Goal: Find contact information: Find contact information

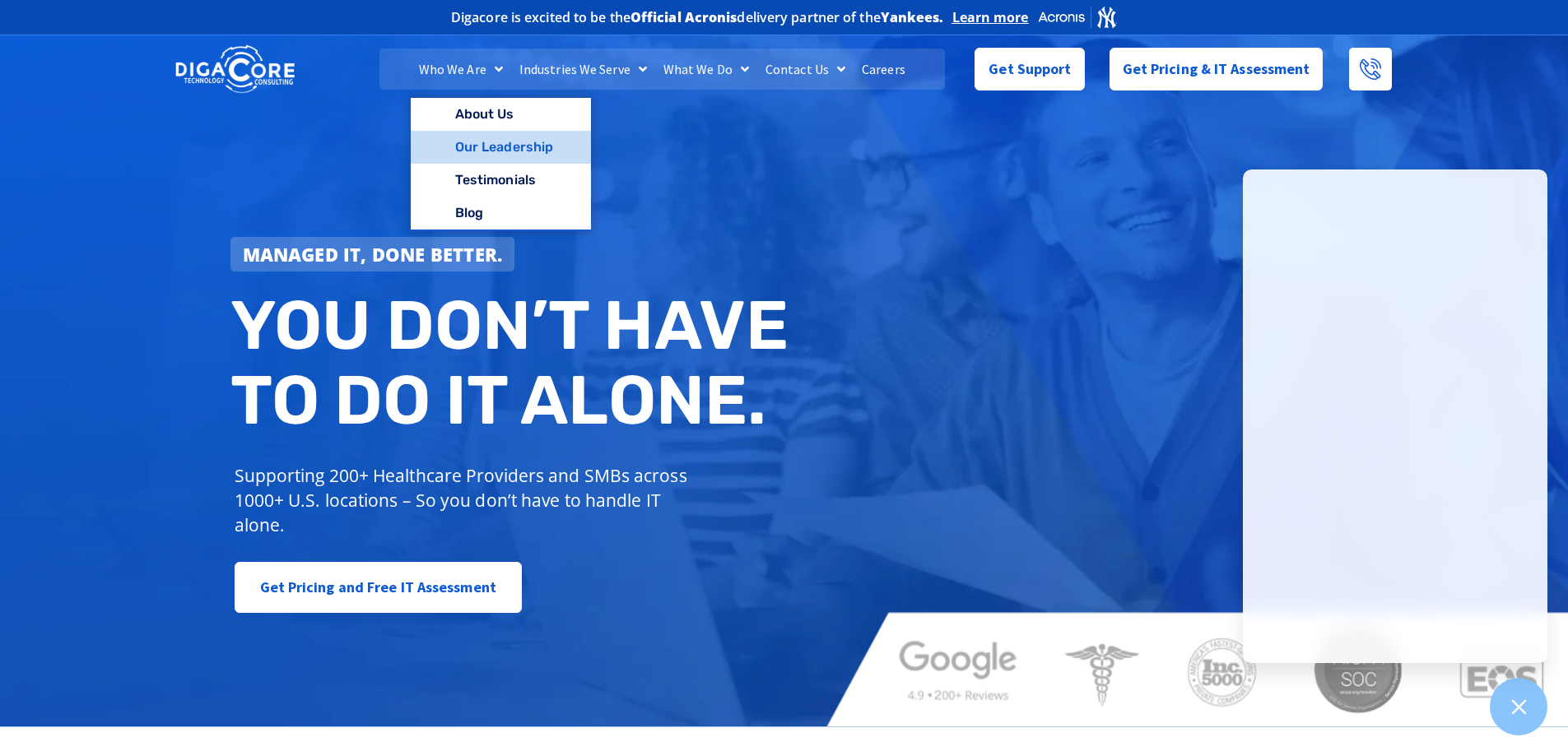
click at [486, 156] on link "Our Leadership" at bounding box center [501, 147] width 181 height 33
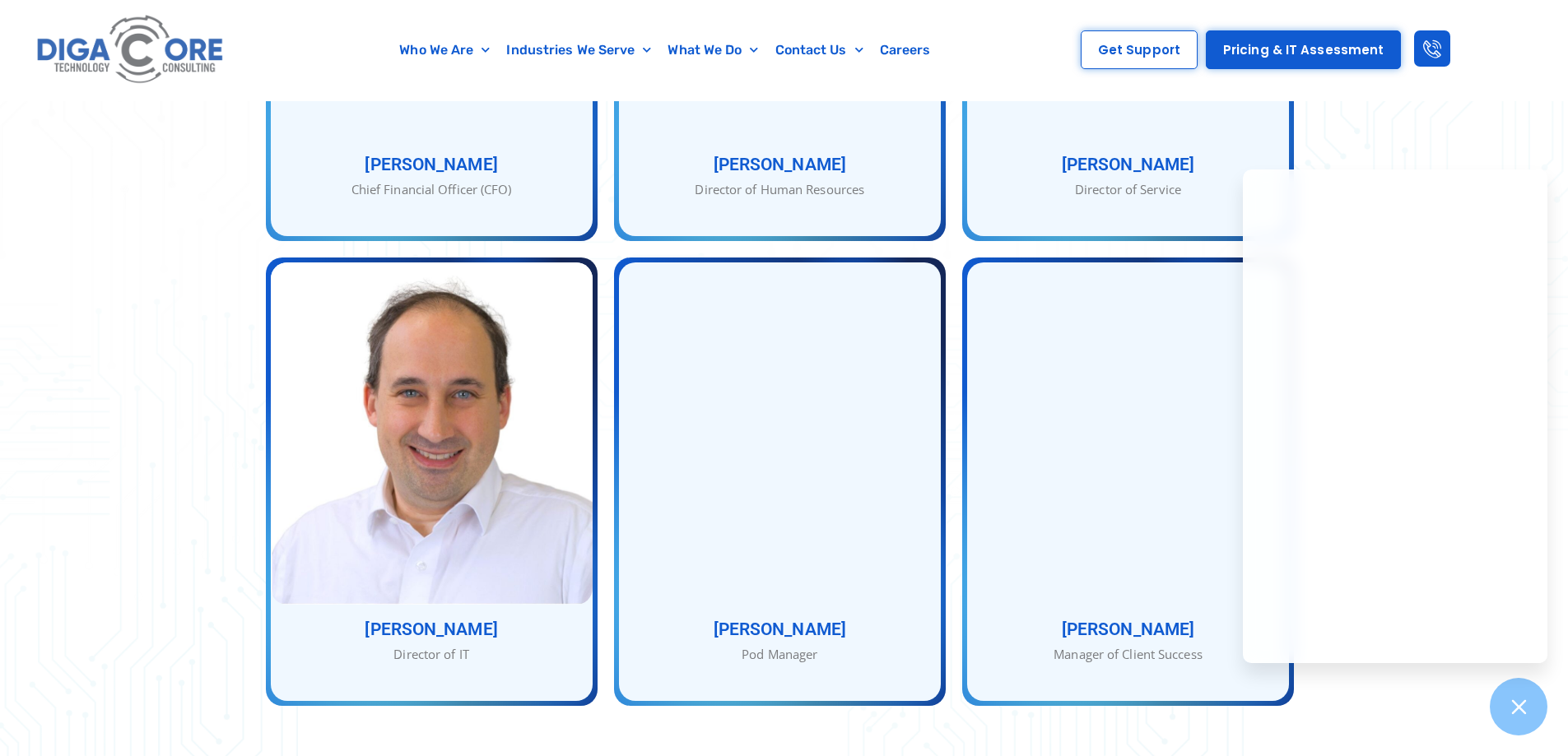
scroll to position [1645, 0]
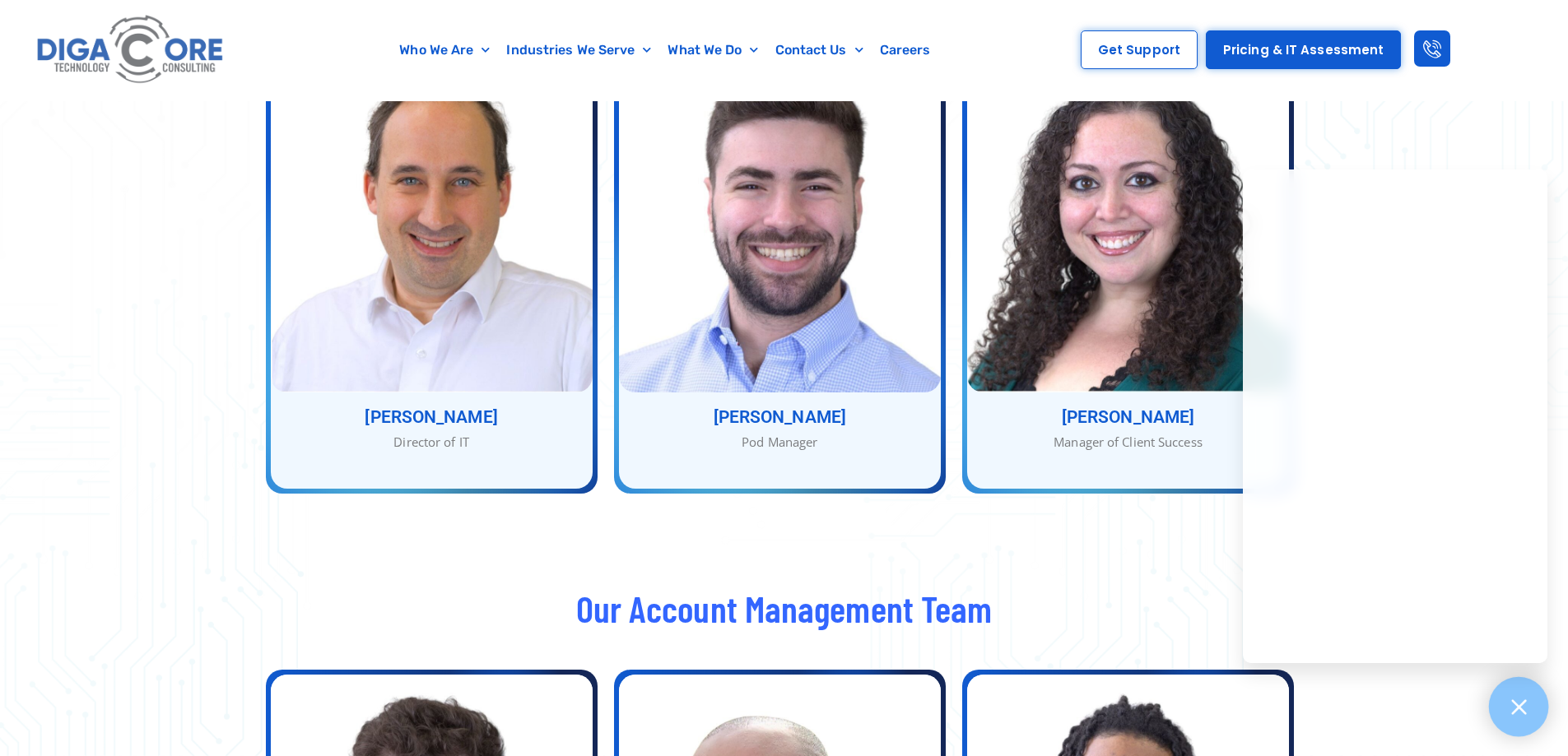
click at [1520, 705] on icon at bounding box center [1519, 707] width 22 height 22
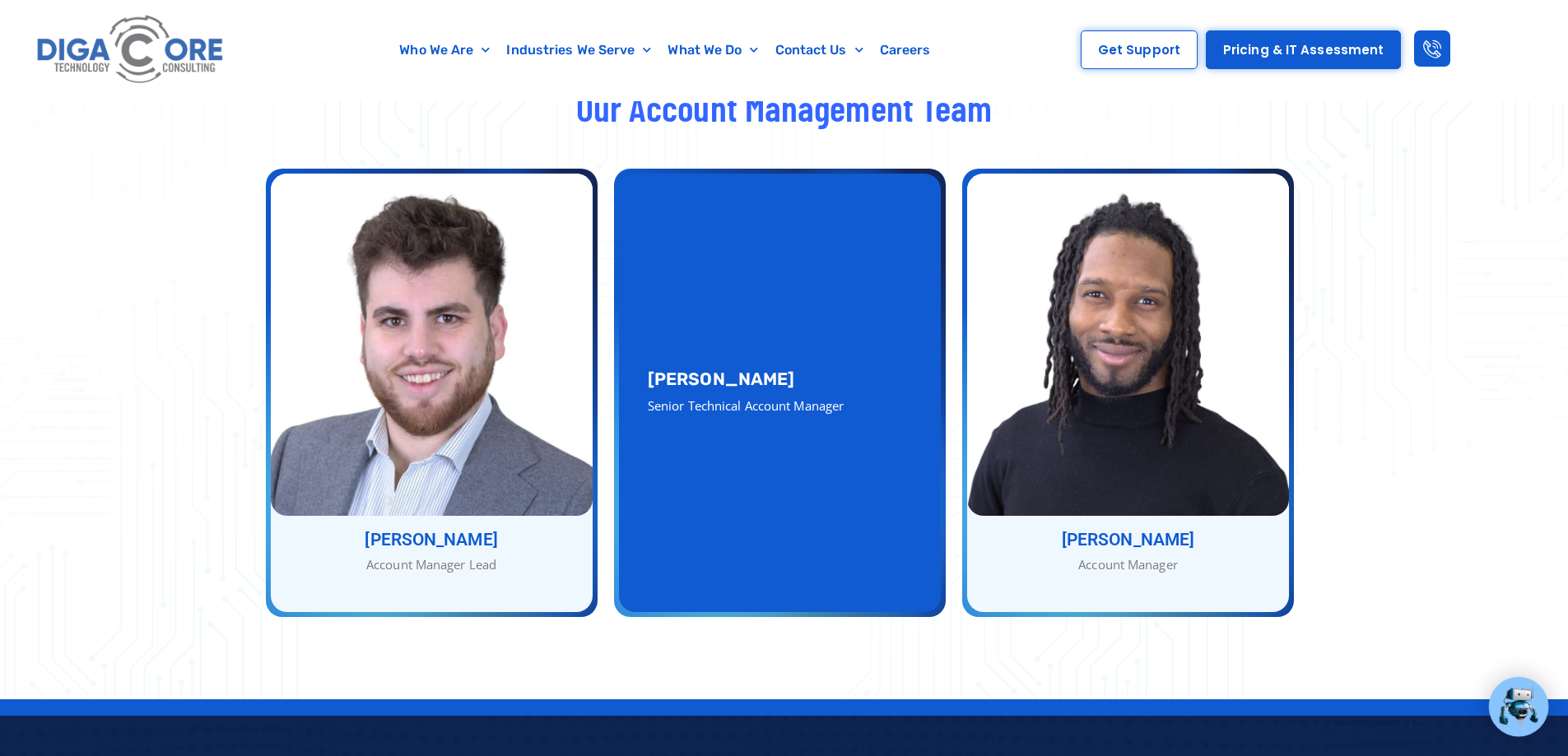
scroll to position [2139, 0]
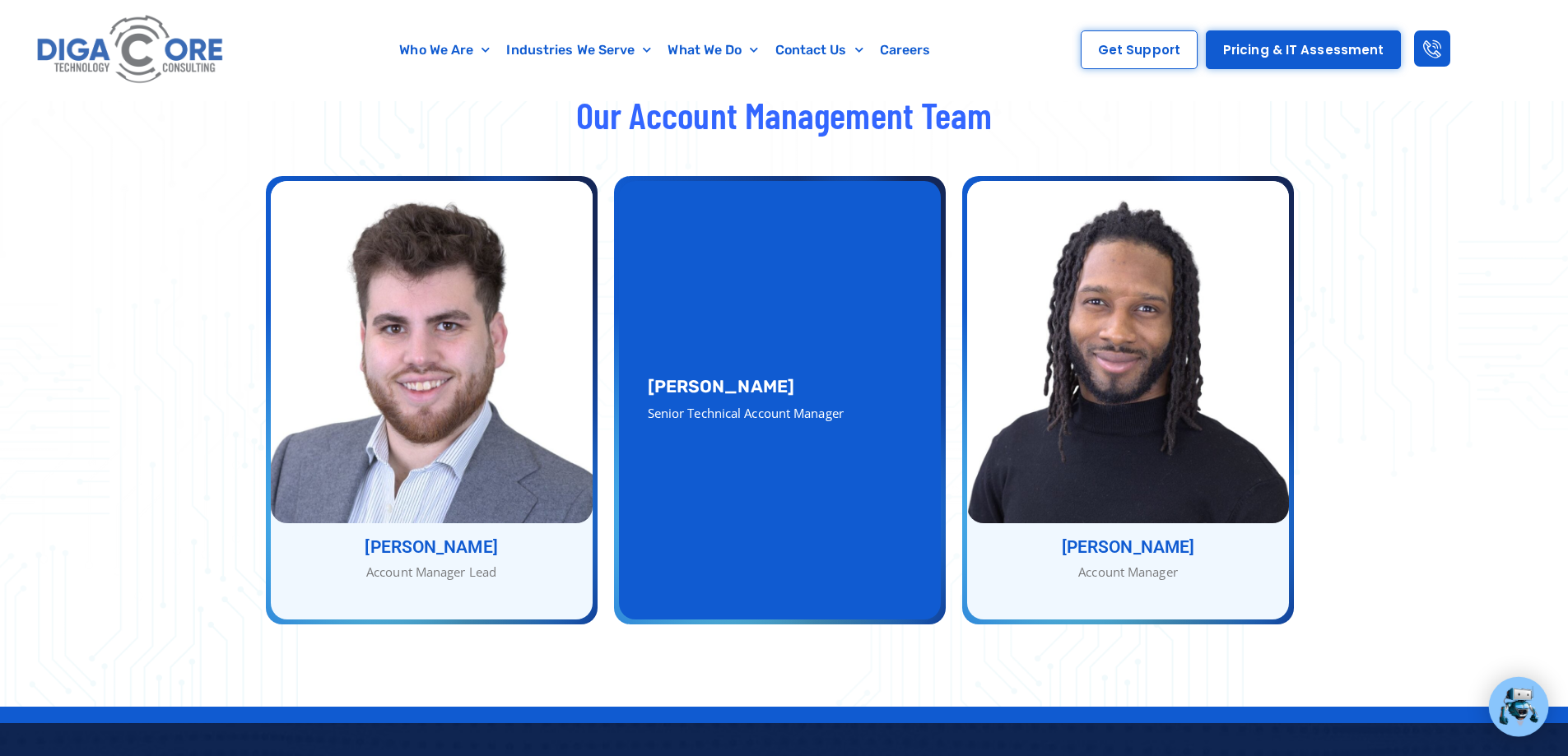
click at [842, 404] on div "Senior Technical Account Manager" at bounding box center [780, 413] width 265 height 19
click at [847, 284] on div "[PERSON_NAME] Senior Technical Account Manager" at bounding box center [780, 400] width 322 height 438
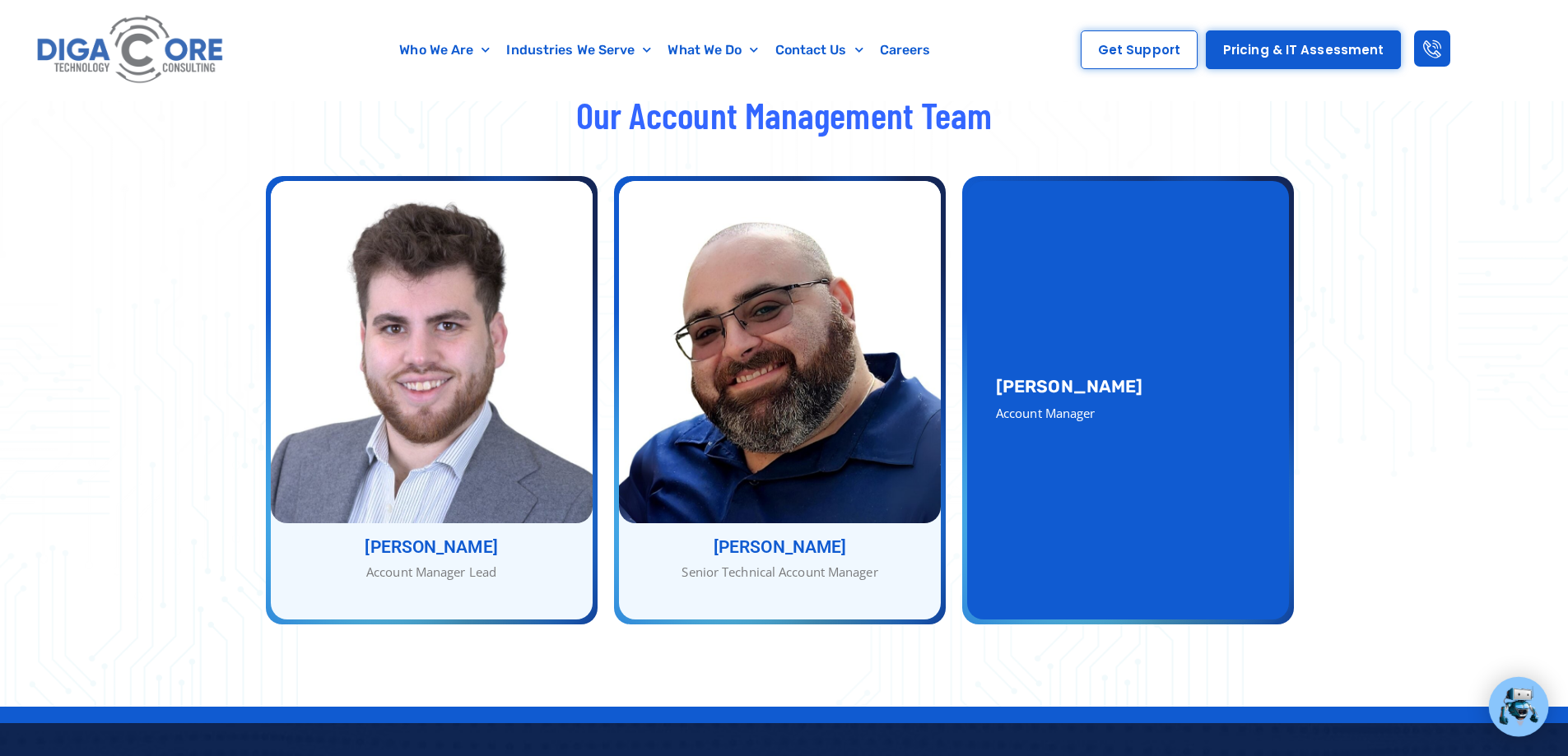
click at [1080, 293] on div "[PERSON_NAME] Account Manager [PERSON_NAME] Account Manager" at bounding box center [1128, 400] width 322 height 438
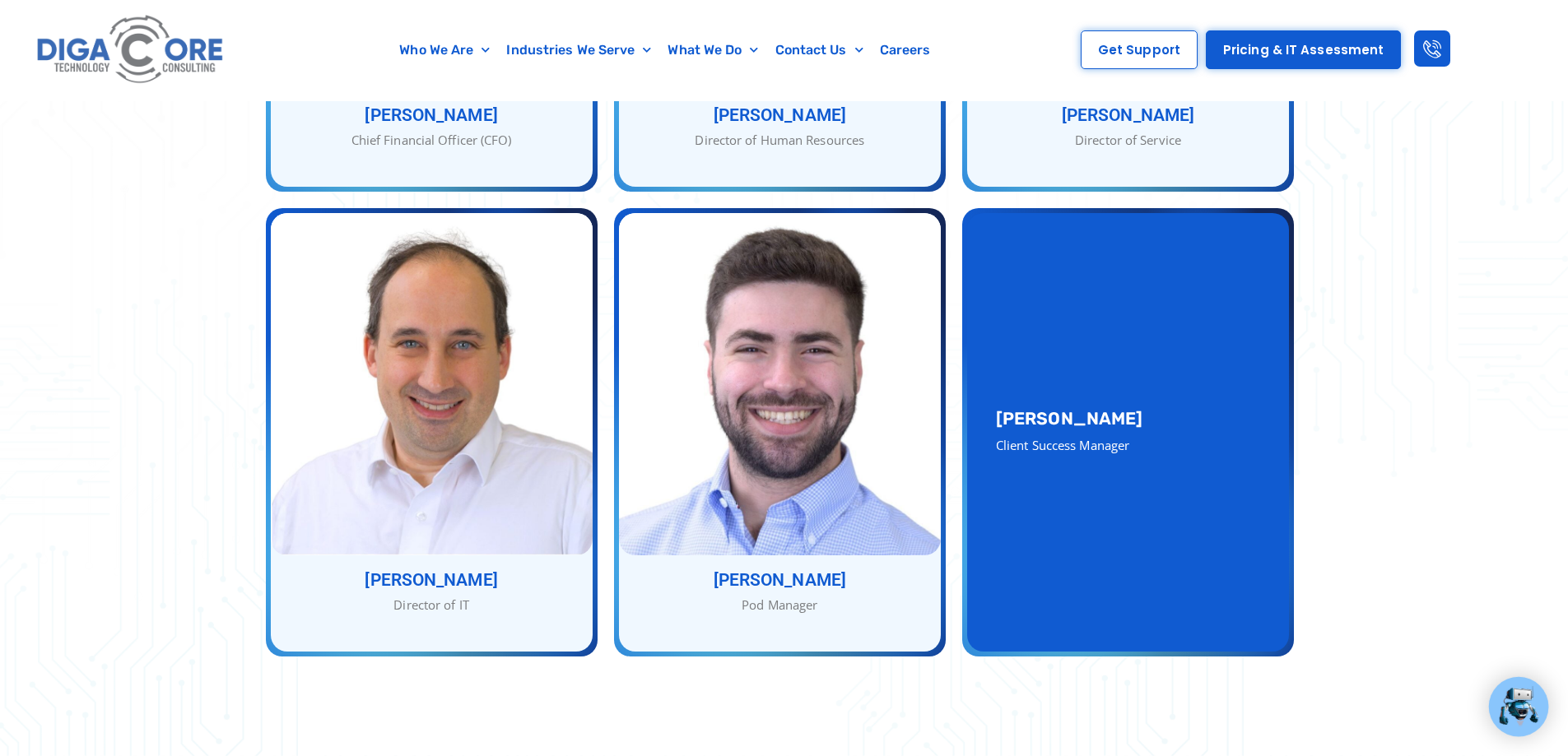
scroll to position [1480, 0]
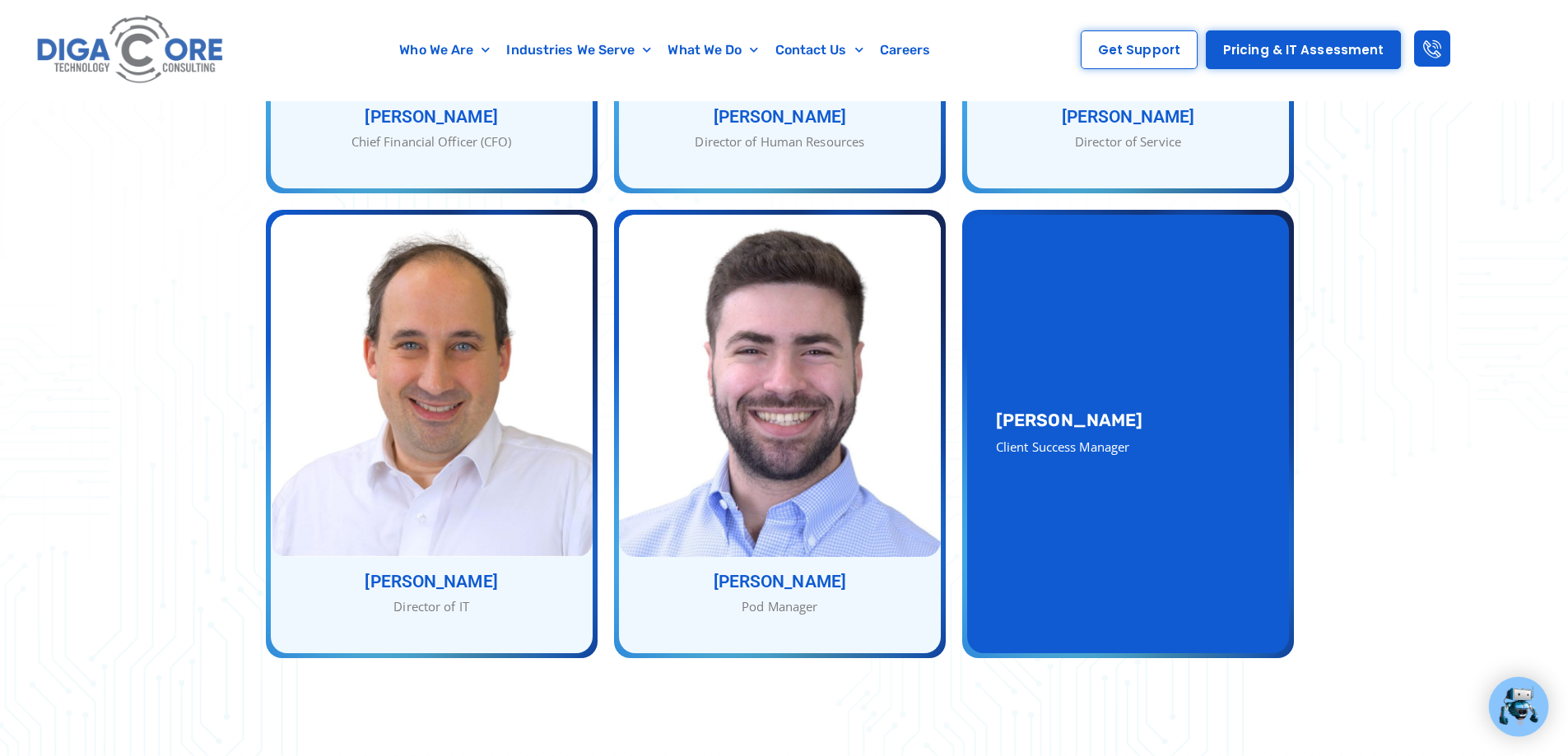
click at [1100, 295] on div "[PERSON_NAME] Client Success Manager" at bounding box center [1128, 434] width 322 height 438
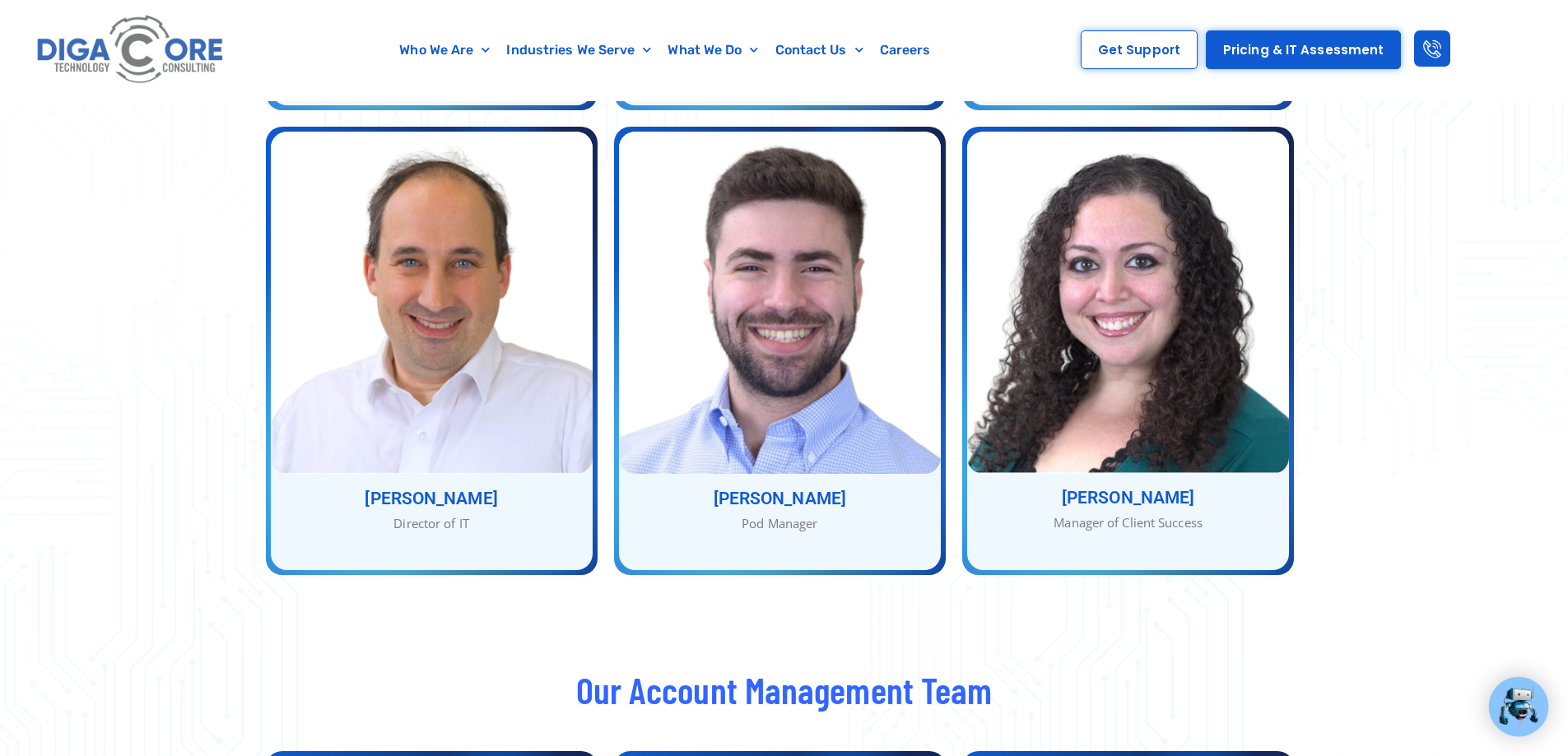
scroll to position [1563, 0]
